Goal: Navigation & Orientation: Find specific page/section

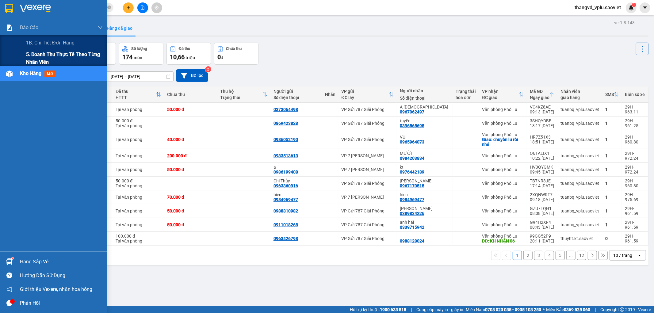
click at [40, 57] on span "5. Doanh thu thực tế theo từng nhân viên" at bounding box center [64, 58] width 77 height 15
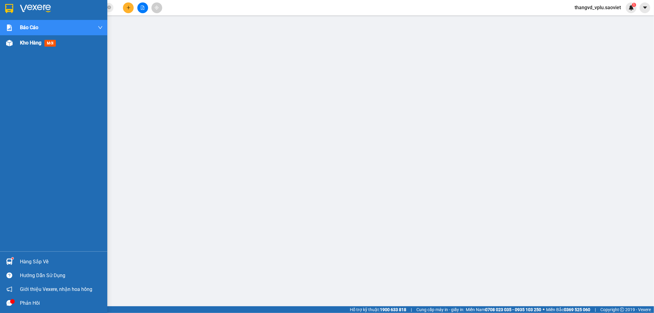
click at [16, 44] on div "Kho hàng mới" at bounding box center [53, 42] width 107 height 15
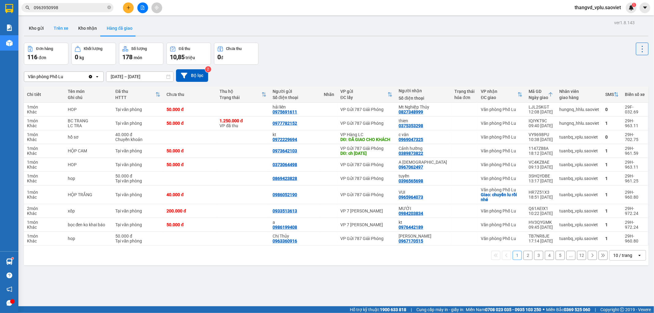
click at [61, 29] on button "Trên xe" at bounding box center [61, 28] width 25 height 15
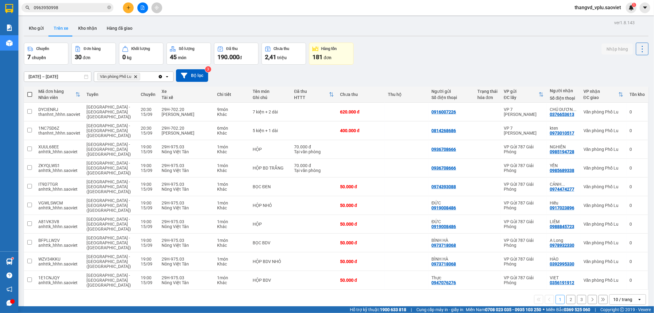
click at [578, 295] on button "3" at bounding box center [581, 299] width 9 height 9
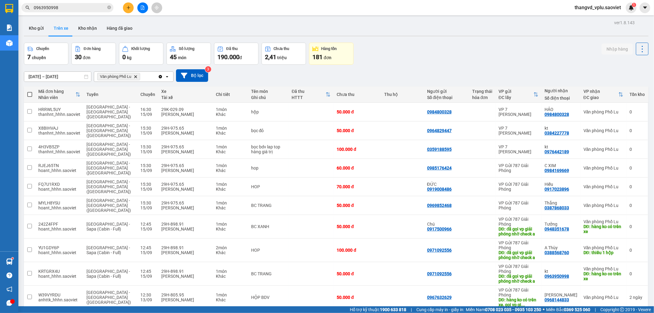
click at [566, 313] on button "2" at bounding box center [570, 319] width 9 height 9
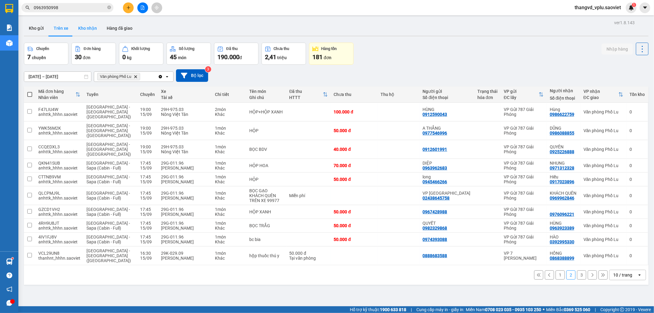
click at [81, 33] on button "Kho nhận" at bounding box center [87, 28] width 29 height 15
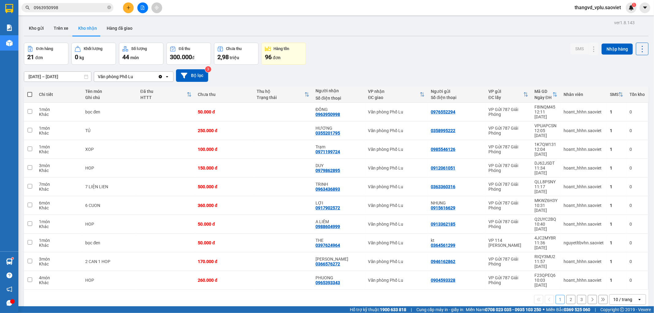
click at [566, 295] on button "2" at bounding box center [570, 299] width 9 height 9
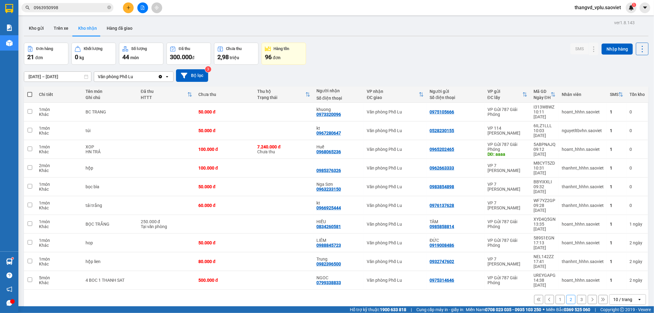
click at [577, 295] on button "3" at bounding box center [581, 299] width 9 height 9
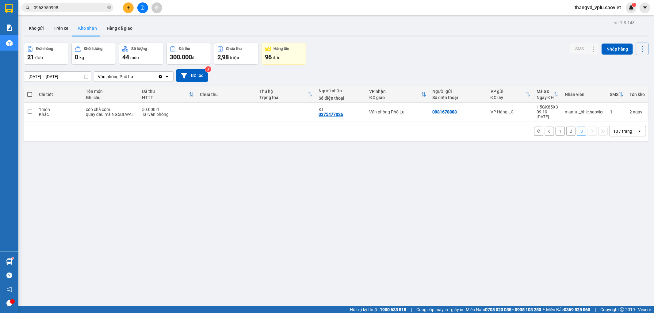
click at [566, 128] on button "2" at bounding box center [570, 131] width 9 height 9
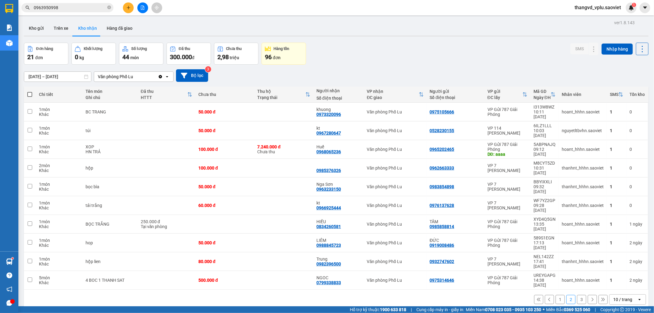
click at [556, 295] on button "1" at bounding box center [560, 299] width 9 height 9
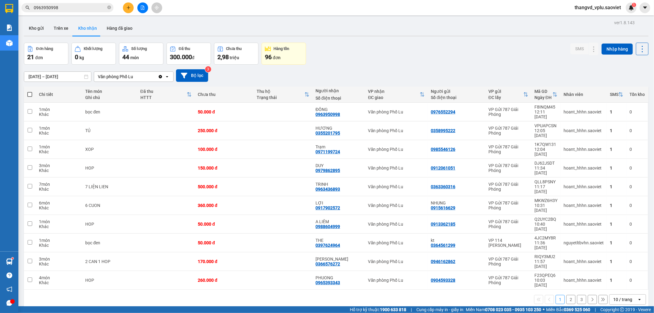
click at [578, 295] on button "3" at bounding box center [581, 299] width 9 height 9
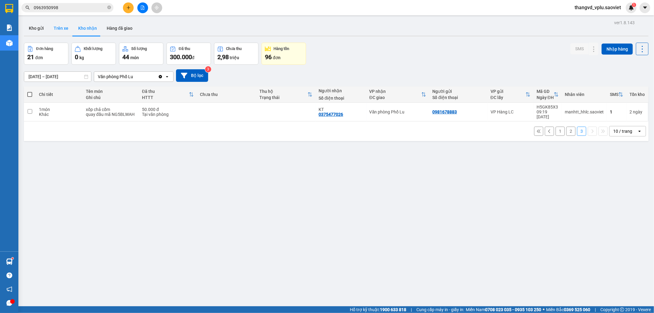
click at [60, 23] on button "Trên xe" at bounding box center [61, 28] width 25 height 15
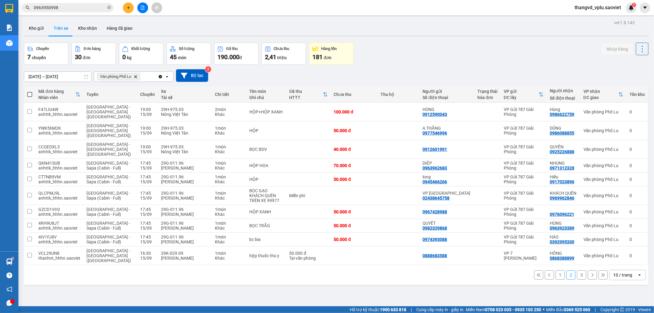
click at [578, 270] on button "3" at bounding box center [581, 274] width 9 height 9
